Goal: Information Seeking & Learning: Learn about a topic

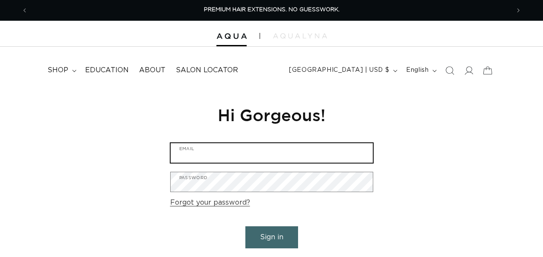
type input "allforyousalon2003@gmail.com"
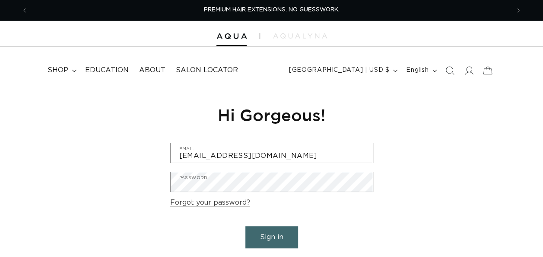
click at [282, 238] on button "Sign in" at bounding box center [272, 237] width 53 height 22
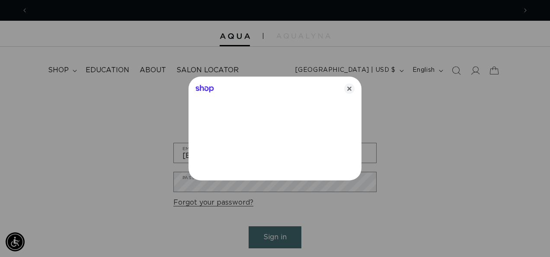
scroll to position [0, 489]
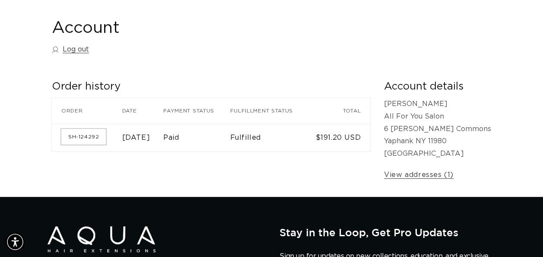
scroll to position [0, 482]
click at [87, 135] on link "SH-124292" at bounding box center [83, 137] width 45 height 16
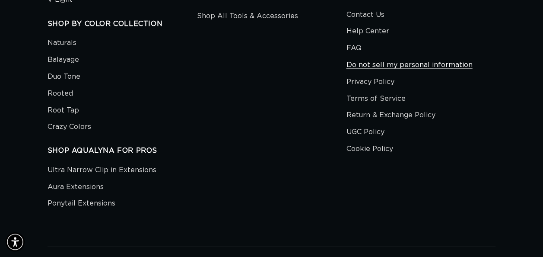
click at [402, 73] on link "Do not sell my personal information" at bounding box center [409, 64] width 126 height 17
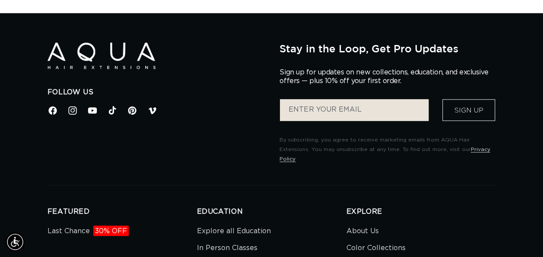
scroll to position [0, 964]
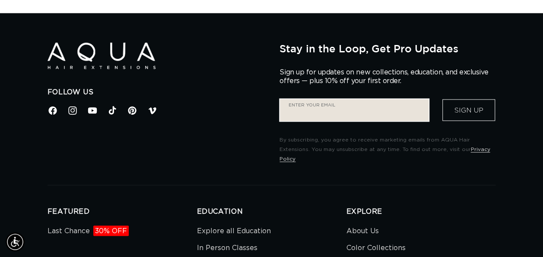
click at [286, 109] on input "Enter your email" at bounding box center [354, 110] width 149 height 22
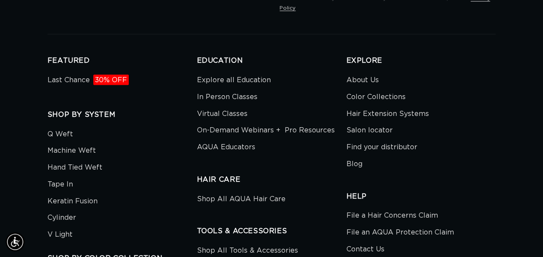
scroll to position [0, 0]
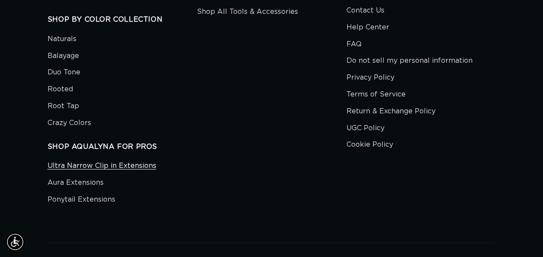
click at [145, 160] on link "Ultra Narrow Clip in Extensions" at bounding box center [102, 167] width 109 height 15
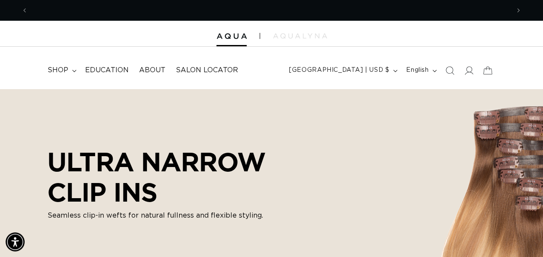
scroll to position [0, 964]
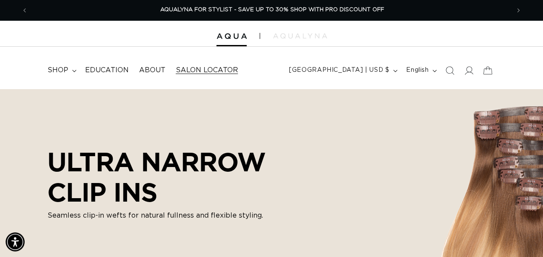
click at [195, 73] on span "Salon Locator" at bounding box center [207, 70] width 62 height 9
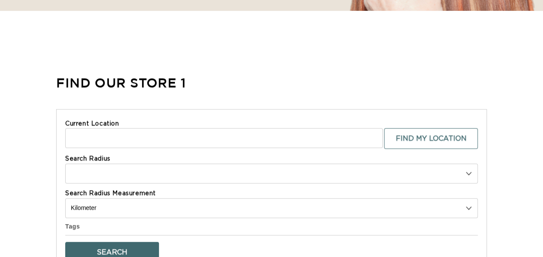
scroll to position [259, 0]
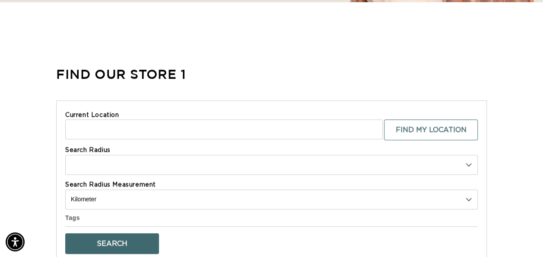
select select "m"
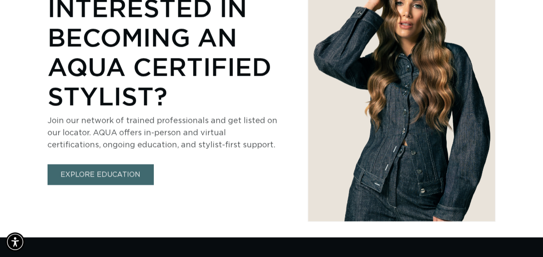
scroll to position [0, 964]
click at [125, 171] on link "EXPLORE EDUCATION" at bounding box center [101, 174] width 106 height 20
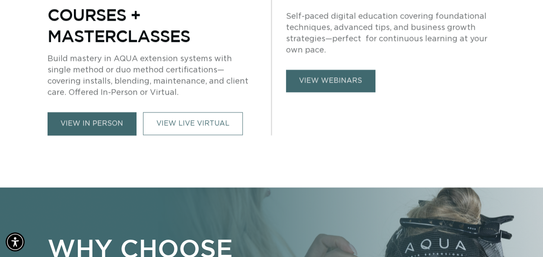
scroll to position [0, 964]
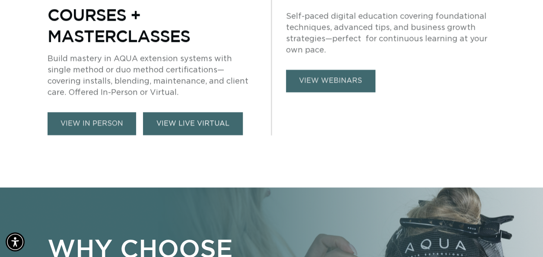
click at [169, 124] on link "VIEW LIVE VIRTUAL" at bounding box center [193, 123] width 100 height 23
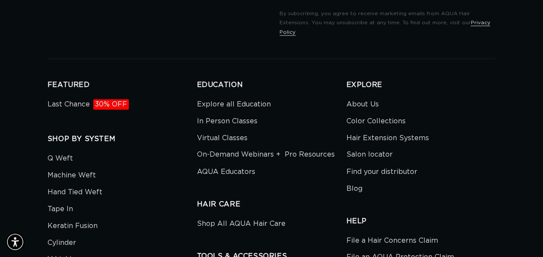
scroll to position [2291, 0]
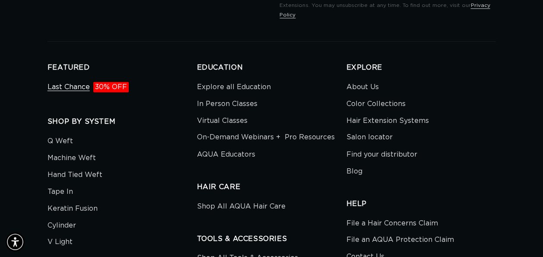
click at [80, 81] on link "Last Chance 30% OFF" at bounding box center [88, 88] width 81 height 15
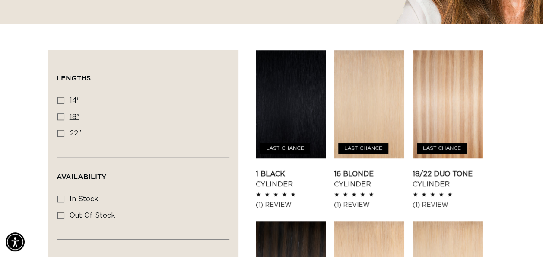
scroll to position [0, 964]
click at [59, 116] on icon at bounding box center [61, 116] width 7 height 7
click at [59, 116] on input "18" 18" (22 products)" at bounding box center [61, 116] width 7 height 7
checkbox input "true"
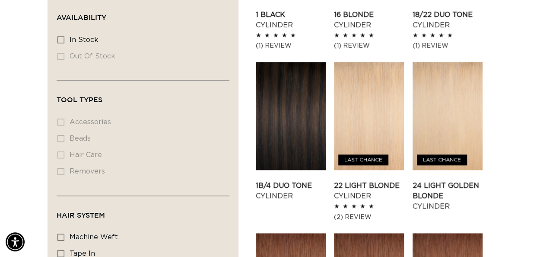
scroll to position [432, 0]
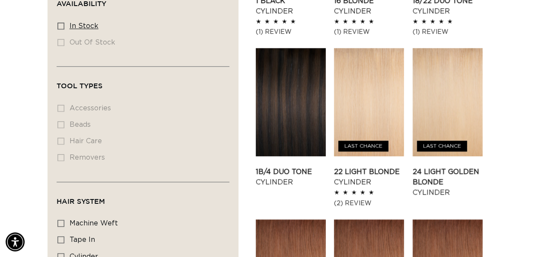
click at [60, 25] on icon at bounding box center [61, 25] width 7 height 7
click at [60, 25] on input "In stock In stock (22 products)" at bounding box center [61, 25] width 7 height 7
checkbox input "true"
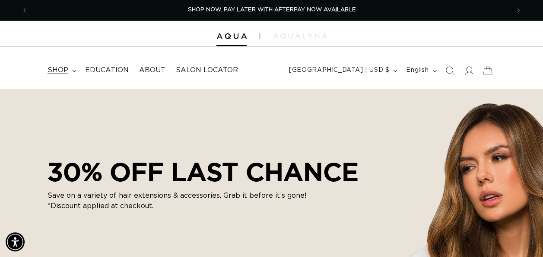
click at [57, 66] on span "shop" at bounding box center [58, 70] width 21 height 9
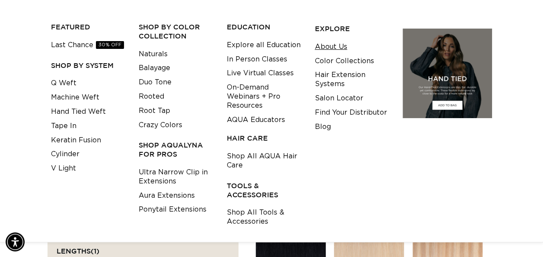
click at [322, 45] on link "About Us" at bounding box center [331, 47] width 32 height 14
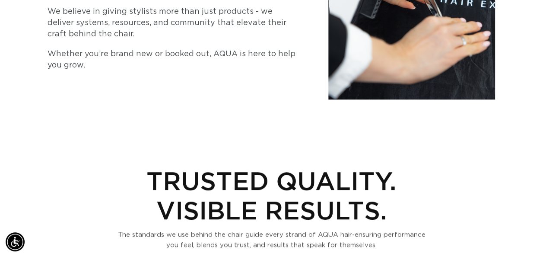
scroll to position [43, 0]
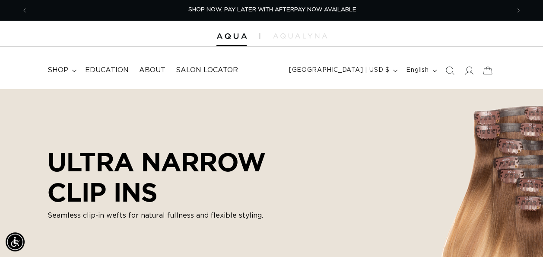
scroll to position [0, 964]
click at [75, 70] on icon at bounding box center [74, 71] width 4 height 2
